Goal: Information Seeking & Learning: Learn about a topic

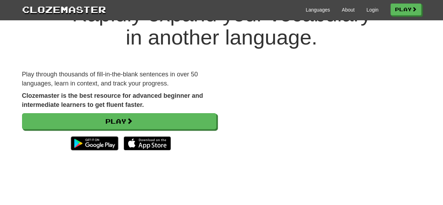
scroll to position [48, 0]
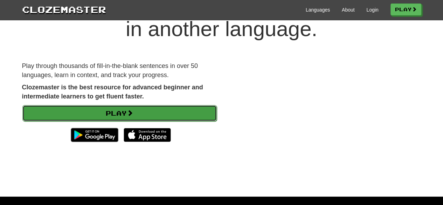
click at [150, 113] on link "Play" at bounding box center [119, 113] width 194 height 16
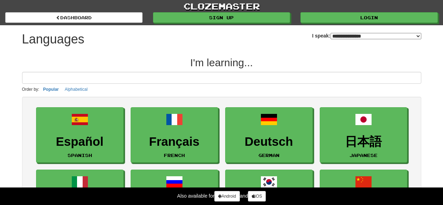
select select "*******"
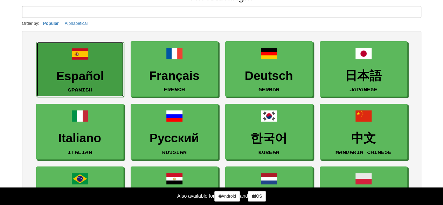
click at [69, 77] on h3 "Español" at bounding box center [80, 76] width 80 height 14
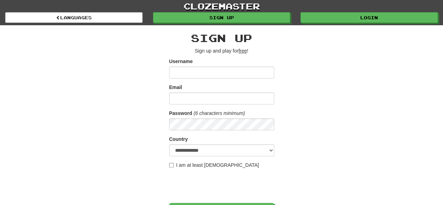
type input "*"
type input "**********"
click at [195, 99] on input "Email" at bounding box center [221, 98] width 105 height 12
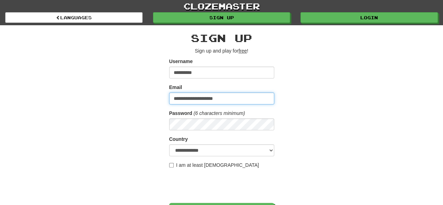
type input "**********"
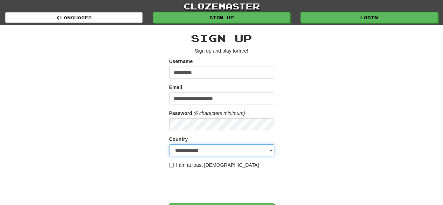
click at [206, 149] on select "**********" at bounding box center [221, 150] width 105 height 12
select select "**"
click at [169, 144] on select "**********" at bounding box center [221, 150] width 105 height 12
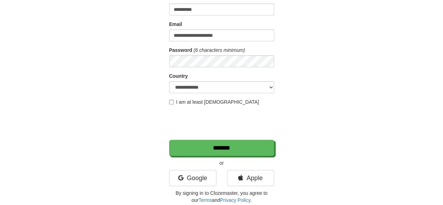
scroll to position [65, 0]
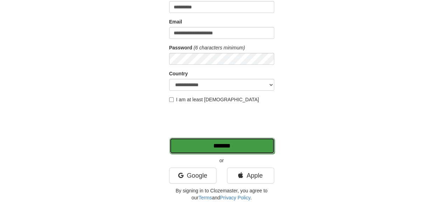
click at [222, 147] on input "*******" at bounding box center [221, 146] width 105 height 16
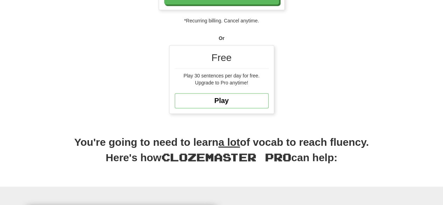
scroll to position [185, 0]
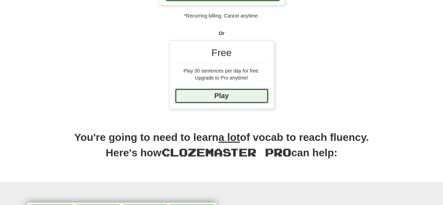
click at [237, 98] on link "Play" at bounding box center [222, 95] width 94 height 15
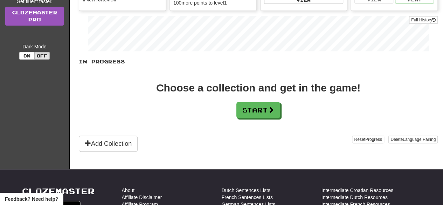
scroll to position [115, 0]
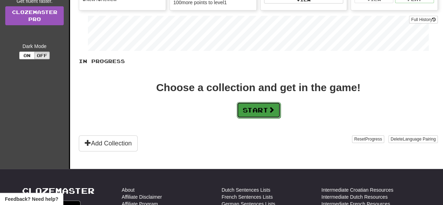
click at [262, 108] on button "Start" at bounding box center [259, 110] width 44 height 16
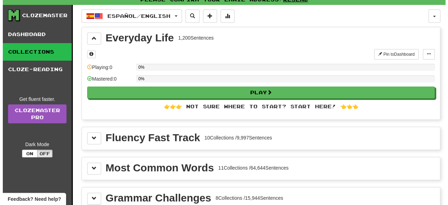
scroll to position [22, 0]
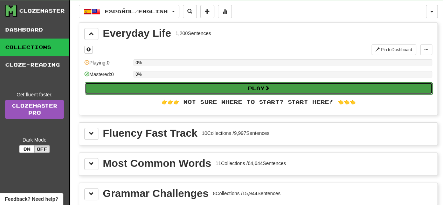
click at [295, 87] on button "Play" at bounding box center [259, 88] width 348 height 12
select select "**"
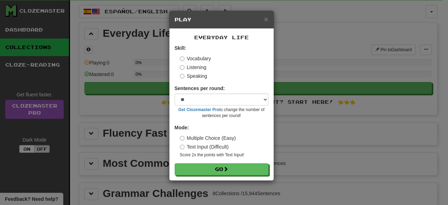
click at [342, 142] on div "× Play Everyday Life Skill: Vocabulary Listening Speaking Sentences per round: …" at bounding box center [224, 102] width 448 height 205
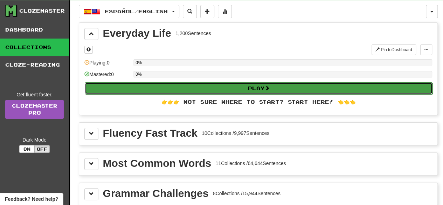
click at [246, 89] on button "Play" at bounding box center [259, 88] width 348 height 12
select select "**"
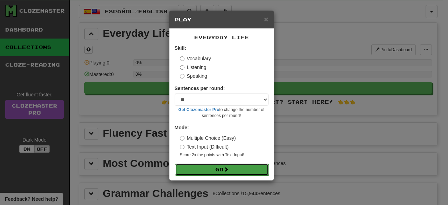
click at [204, 169] on button "Go" at bounding box center [222, 169] width 94 height 12
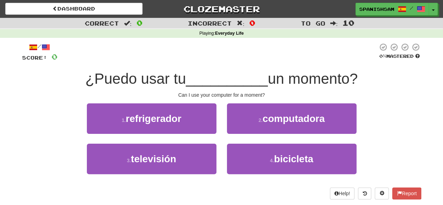
scroll to position [34, 0]
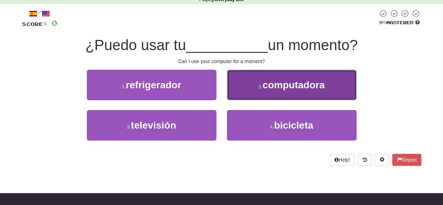
click at [245, 94] on button "2 . computadora" at bounding box center [291, 85] width 129 height 30
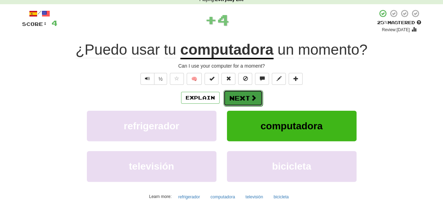
click at [247, 95] on button "Next" at bounding box center [242, 98] width 39 height 16
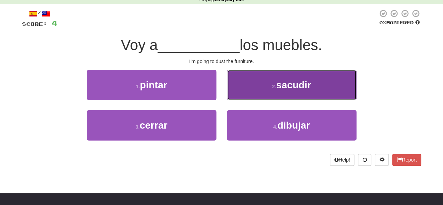
click at [247, 97] on button "2 . sacudir" at bounding box center [291, 85] width 129 height 30
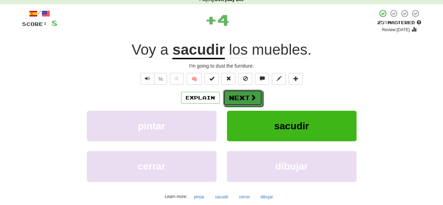
click at [247, 97] on button "Next" at bounding box center [242, 98] width 39 height 16
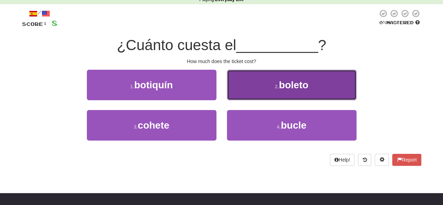
click at [241, 80] on button "2 . boleto" at bounding box center [291, 85] width 129 height 30
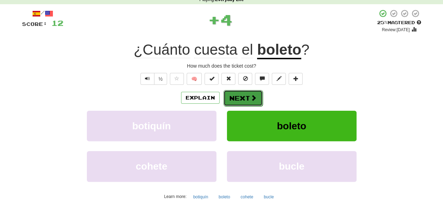
click at [244, 97] on button "Next" at bounding box center [242, 98] width 39 height 16
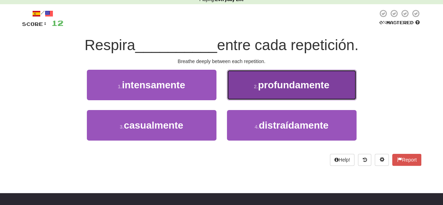
click at [265, 92] on button "2 . profundamente" at bounding box center [291, 85] width 129 height 30
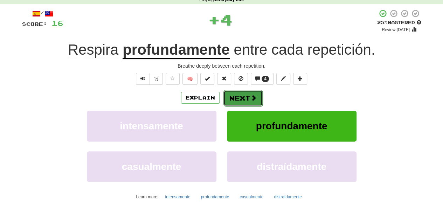
click at [249, 93] on button "Next" at bounding box center [242, 98] width 39 height 16
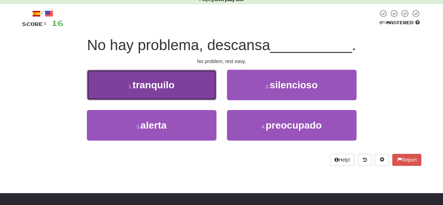
click at [191, 86] on button "1 . tranquilo" at bounding box center [151, 85] width 129 height 30
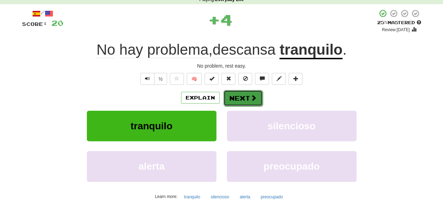
click at [237, 98] on button "Next" at bounding box center [242, 98] width 39 height 16
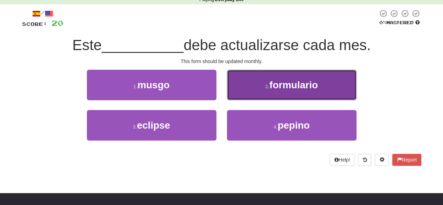
click at [237, 81] on button "2 . formulario" at bounding box center [291, 85] width 129 height 30
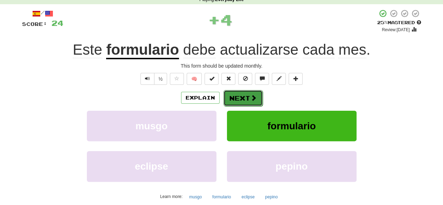
click at [247, 99] on button "Next" at bounding box center [242, 98] width 39 height 16
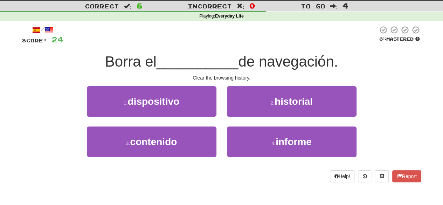
scroll to position [17, 0]
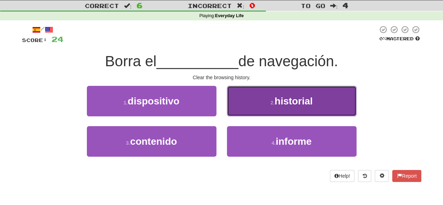
click at [259, 94] on button "2 . historial" at bounding box center [291, 101] width 129 height 30
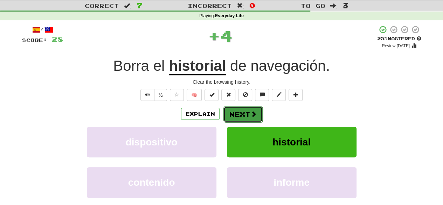
click at [242, 112] on button "Next" at bounding box center [242, 114] width 39 height 16
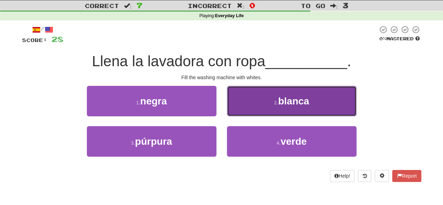
click at [244, 110] on button "2 . blanca" at bounding box center [291, 101] width 129 height 30
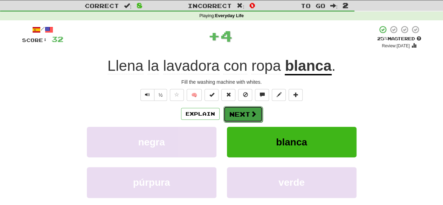
click at [245, 112] on button "Next" at bounding box center [242, 114] width 39 height 16
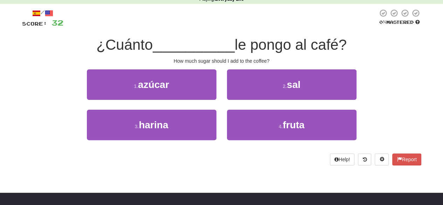
scroll to position [34, 0]
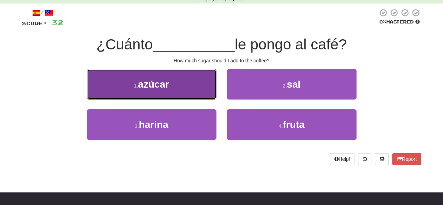
click at [205, 74] on button "1 . azúcar" at bounding box center [151, 84] width 129 height 30
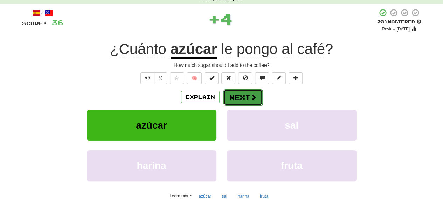
click at [244, 97] on button "Next" at bounding box center [242, 97] width 39 height 16
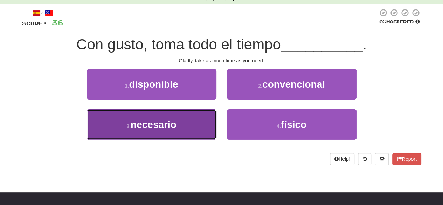
click at [195, 124] on button "3 . necesario" at bounding box center [151, 124] width 129 height 30
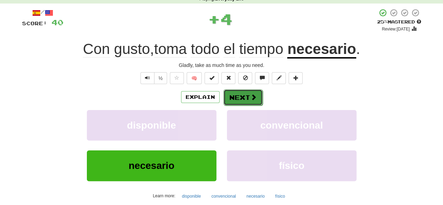
click at [242, 97] on button "Next" at bounding box center [242, 97] width 39 height 16
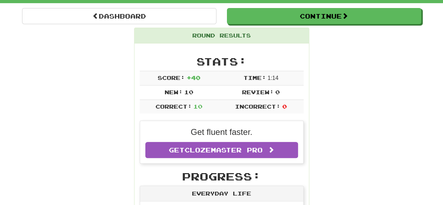
scroll to position [20, 0]
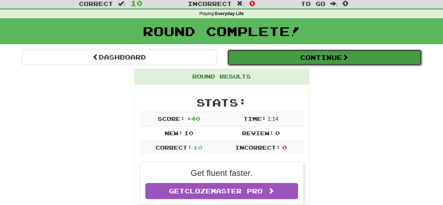
click at [337, 57] on button "Continue" at bounding box center [324, 57] width 194 height 16
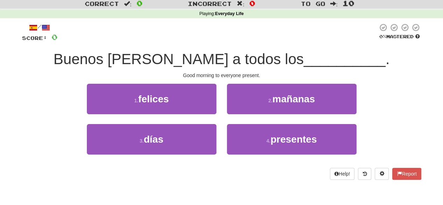
click at [217, 4] on span "Incorrect" at bounding box center [210, 3] width 44 height 7
click at [220, 13] on strong "Everyday Life" at bounding box center [229, 13] width 29 height 5
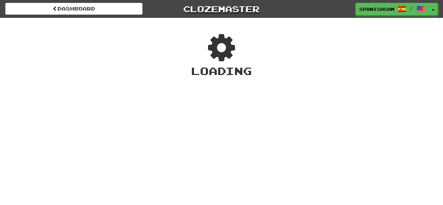
scroll to position [20, 0]
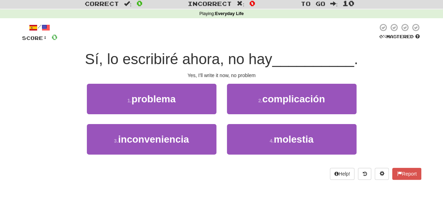
click at [38, 28] on div "/" at bounding box center [39, 27] width 35 height 9
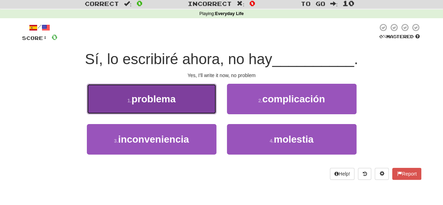
click at [195, 104] on button "1 . problema" at bounding box center [151, 99] width 129 height 30
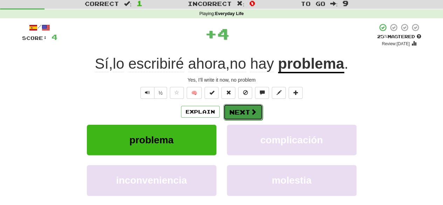
click at [239, 107] on button "Next" at bounding box center [242, 112] width 39 height 16
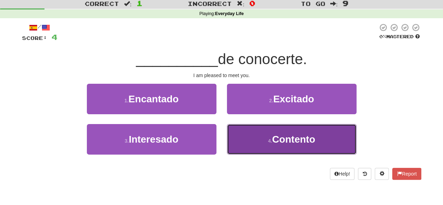
click at [251, 136] on button "4 . Contento" at bounding box center [291, 139] width 129 height 30
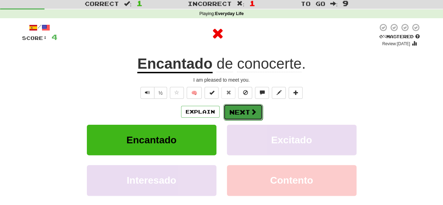
click at [248, 110] on button "Next" at bounding box center [242, 112] width 39 height 16
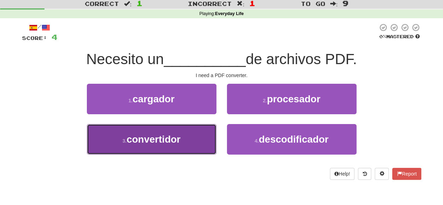
click at [191, 146] on button "3 . convertidor" at bounding box center [151, 139] width 129 height 30
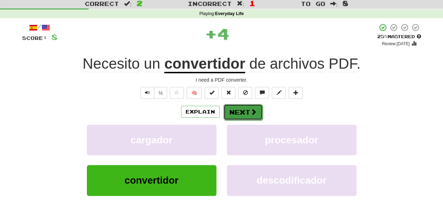
click at [239, 112] on button "Next" at bounding box center [242, 112] width 39 height 16
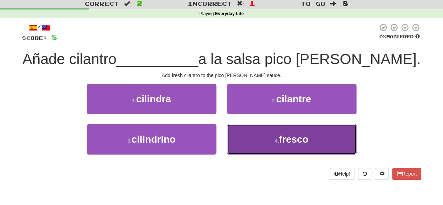
click at [267, 138] on button "4 . fresco" at bounding box center [291, 139] width 129 height 30
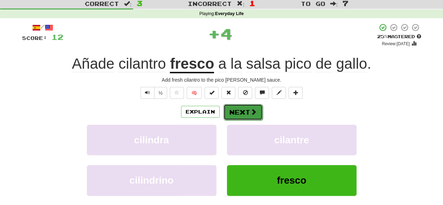
click at [238, 110] on button "Next" at bounding box center [242, 112] width 39 height 16
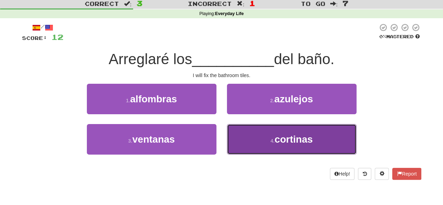
click at [241, 133] on button "4 . cortinas" at bounding box center [291, 139] width 129 height 30
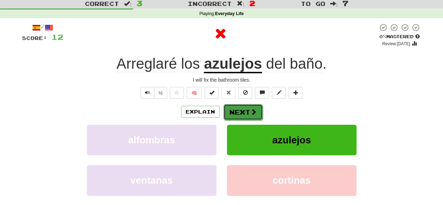
click at [243, 111] on button "Next" at bounding box center [242, 112] width 39 height 16
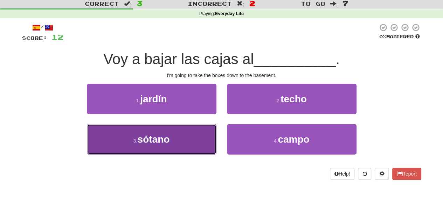
click at [207, 138] on button "3 . sótano" at bounding box center [151, 139] width 129 height 30
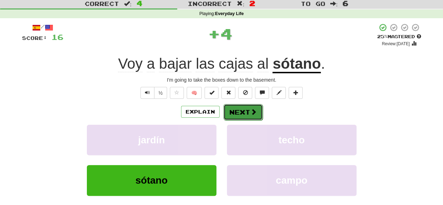
click at [238, 114] on button "Next" at bounding box center [242, 112] width 39 height 16
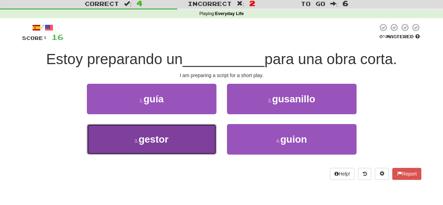
click at [195, 130] on button "3 . gestor" at bounding box center [151, 139] width 129 height 30
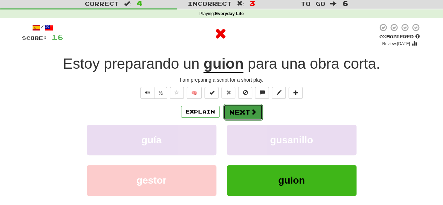
click at [234, 113] on button "Next" at bounding box center [242, 112] width 39 height 16
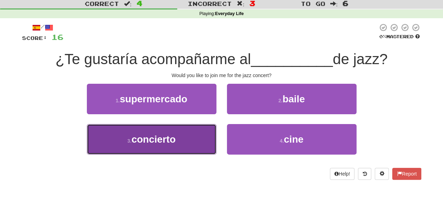
click at [211, 131] on button "3 . concierto" at bounding box center [151, 139] width 129 height 30
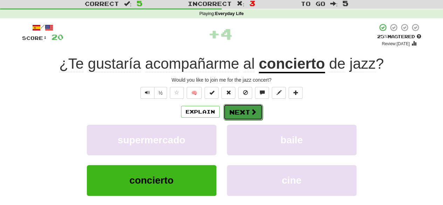
click at [239, 112] on button "Next" at bounding box center [242, 112] width 39 height 16
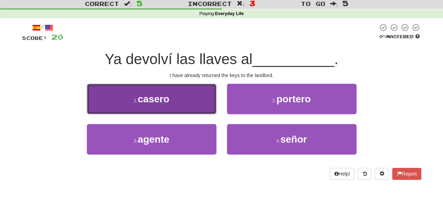
click at [202, 102] on button "1 . casero" at bounding box center [151, 99] width 129 height 30
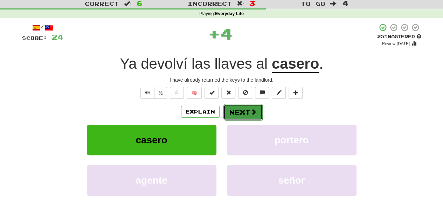
click at [228, 107] on button "Next" at bounding box center [242, 112] width 39 height 16
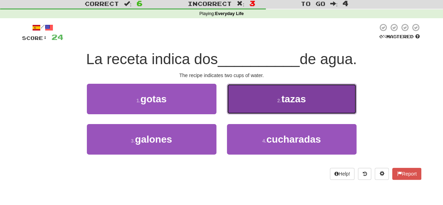
click at [241, 95] on button "2 . tazas" at bounding box center [291, 99] width 129 height 30
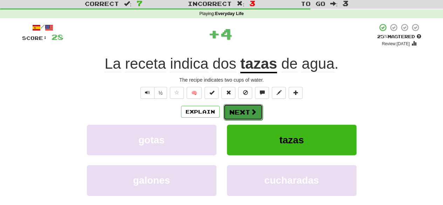
click at [239, 113] on button "Next" at bounding box center [242, 112] width 39 height 16
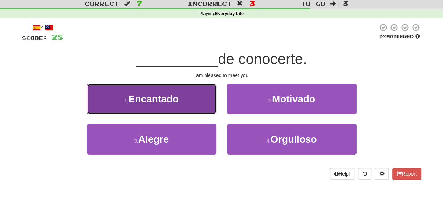
click at [201, 92] on button "1 . Encantado" at bounding box center [151, 99] width 129 height 30
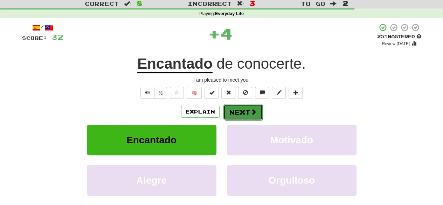
click at [234, 112] on button "Next" at bounding box center [242, 112] width 39 height 16
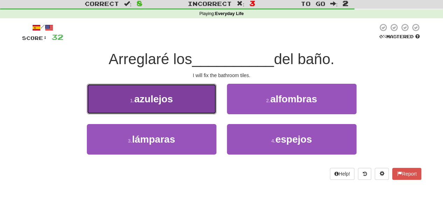
click at [212, 111] on button "1 . azulejos" at bounding box center [151, 99] width 129 height 30
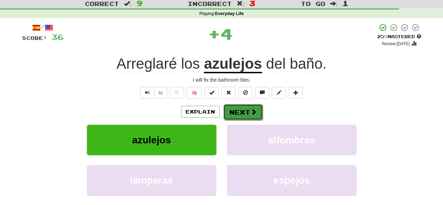
click at [230, 111] on button "Next" at bounding box center [242, 112] width 39 height 16
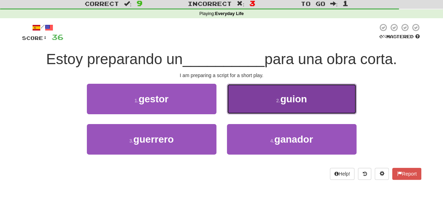
click at [230, 98] on button "2 . guion" at bounding box center [291, 99] width 129 height 30
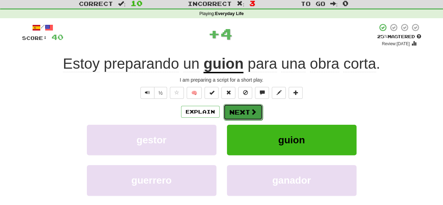
click at [239, 106] on button "Next" at bounding box center [242, 112] width 39 height 16
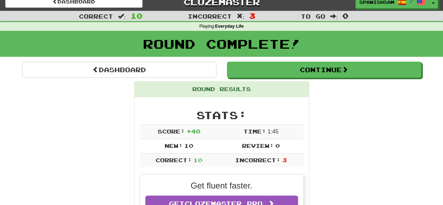
scroll to position [0, 0]
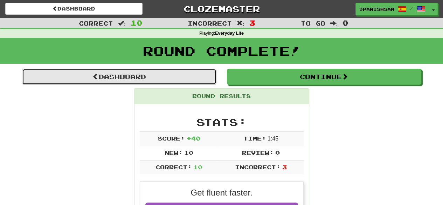
click at [195, 76] on link "Dashboard" at bounding box center [119, 77] width 194 height 16
